Goal: Task Accomplishment & Management: Manage account settings

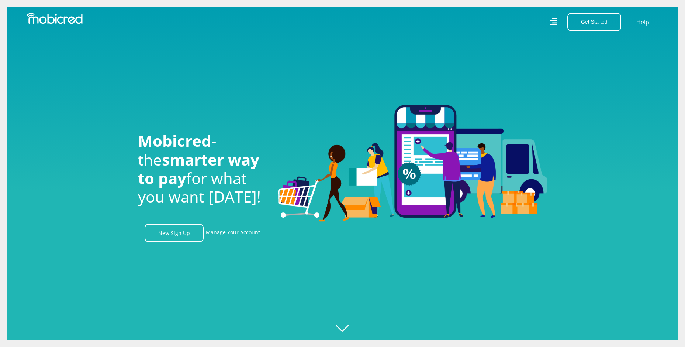
drag, startPoint x: 552, startPoint y: 18, endPoint x: 553, endPoint y: 29, distance: 11.5
click at [552, 22] on icon at bounding box center [553, 22] width 7 height 11
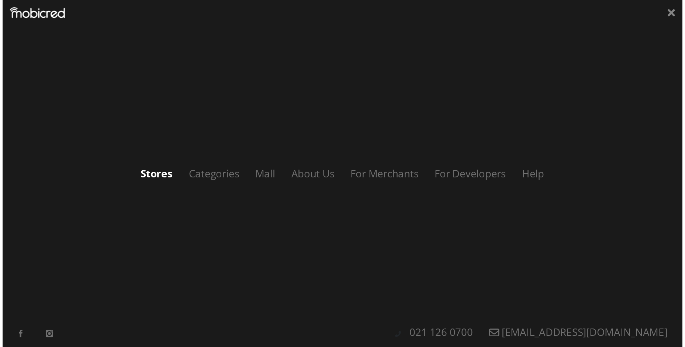
scroll to position [0, 421]
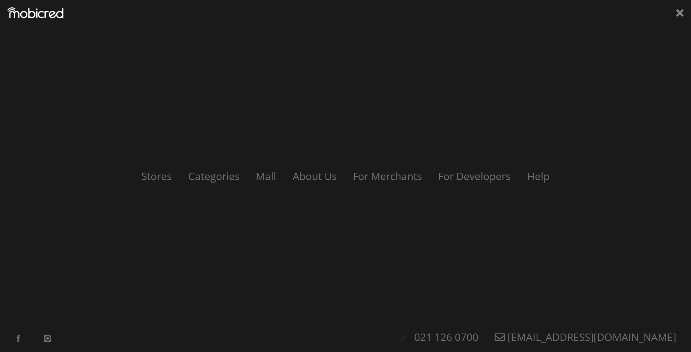
click at [36, 16] on img at bounding box center [35, 12] width 56 height 11
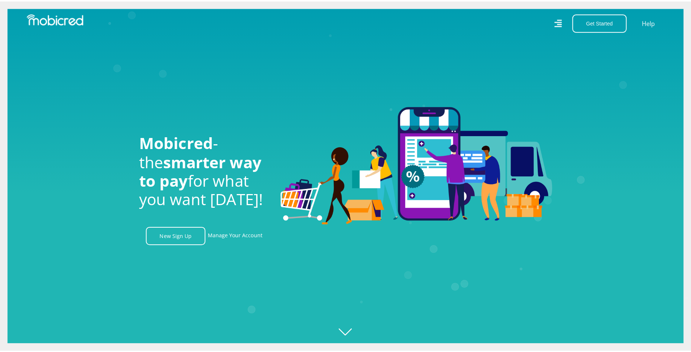
scroll to position [0, 841]
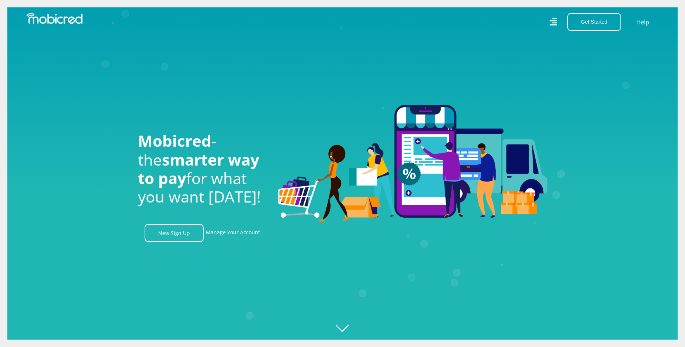
drag, startPoint x: 558, startPoint y: 21, endPoint x: 555, endPoint y: 26, distance: 5.6
click at [558, 22] on div "Get Started Open an Account Account Holder Login Help" at bounding box center [504, 22] width 322 height 18
click at [554, 25] on icon at bounding box center [554, 22] width 8 height 8
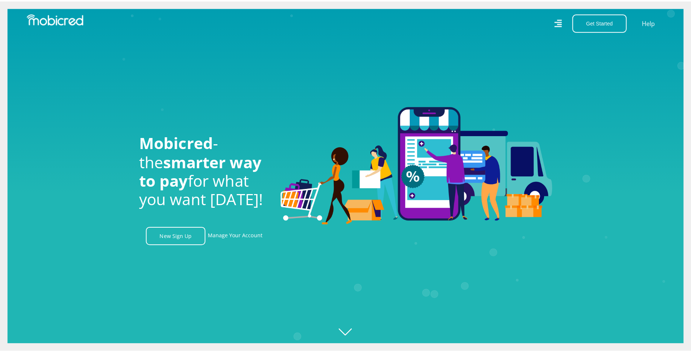
scroll to position [0, 1683]
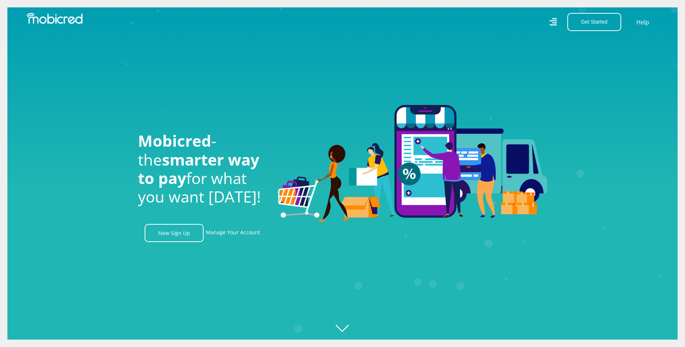
click at [341, 323] on icon "Created with [PERSON_NAME] 2.3.0" at bounding box center [349, 173] width 685 height 347
click at [557, 21] on icon at bounding box center [554, 22] width 8 height 8
click at [677, 10] on nav "Get Started Open an Account Account Holder Login Help" at bounding box center [342, 22] width 685 height 44
click at [554, 19] on icon at bounding box center [554, 21] width 8 height 11
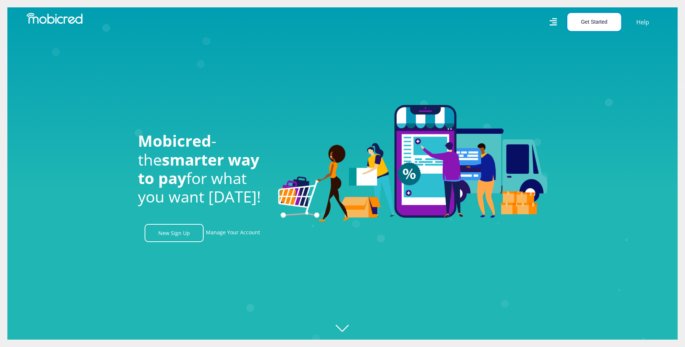
click at [607, 24] on button "Get Started" at bounding box center [595, 22] width 54 height 18
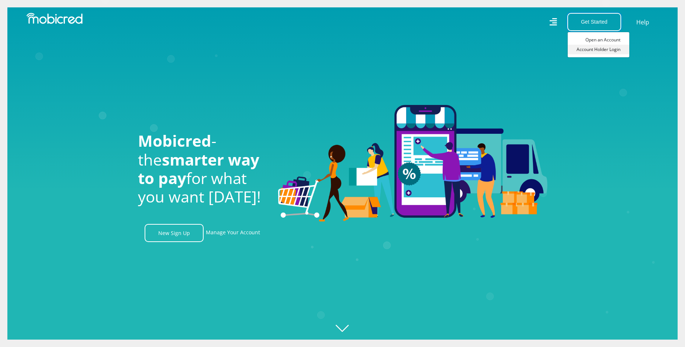
scroll to position [0, 421]
click at [614, 49] on link "Account Holder Login" at bounding box center [599, 50] width 62 height 10
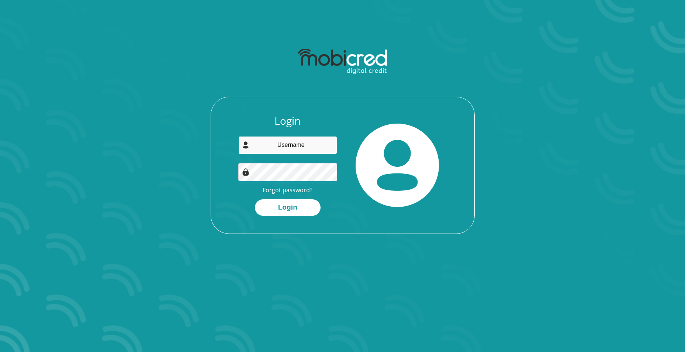
click at [292, 144] on input "email" at bounding box center [287, 145] width 99 height 18
type input "fbopape@gibb.co.za"
click at [296, 148] on input "fbopape@gibb.co.za" at bounding box center [287, 145] width 99 height 18
click at [288, 208] on button "Login" at bounding box center [288, 207] width 66 height 17
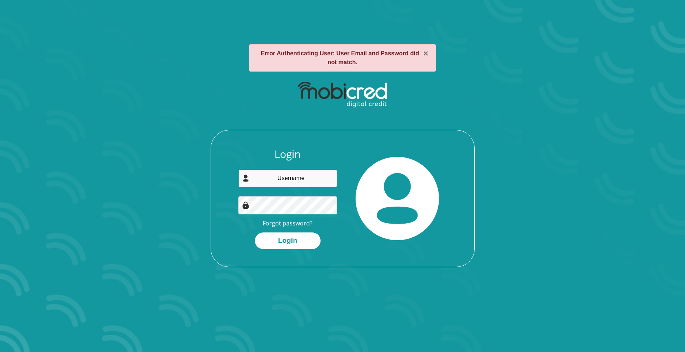
click at [301, 177] on input "email" at bounding box center [287, 178] width 99 height 18
type input "fbopape@gibb.co.za"
click at [295, 150] on h3 "Login" at bounding box center [287, 154] width 99 height 13
click at [249, 206] on img at bounding box center [245, 205] width 7 height 7
click at [245, 206] on img at bounding box center [245, 205] width 7 height 7
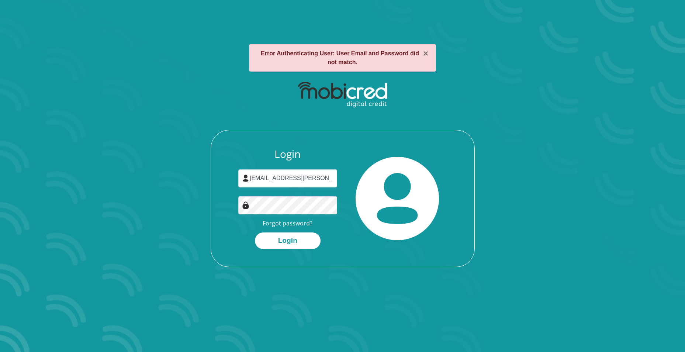
click at [361, 279] on div "× Error Authenticating User: User Email and Password did not match. Login fbopa…" at bounding box center [342, 156] width 421 height 258
click at [295, 181] on input "fbopape@gibb.co.za" at bounding box center [287, 178] width 99 height 18
